Goal: Task Accomplishment & Management: Manage account settings

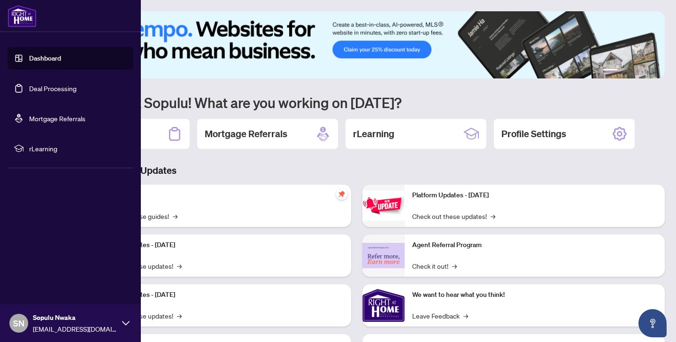
click at [46, 88] on link "Deal Processing" at bounding box center [52, 88] width 47 height 8
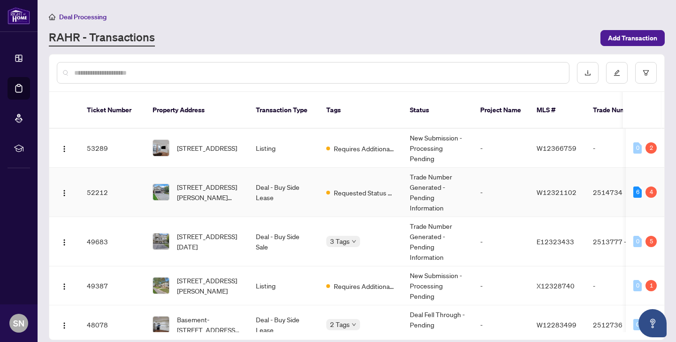
scroll to position [16, 0]
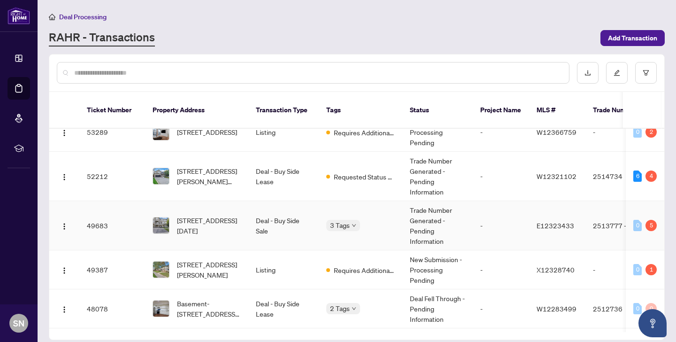
click at [287, 235] on td "Deal - Buy Side Sale" at bounding box center [283, 225] width 70 height 49
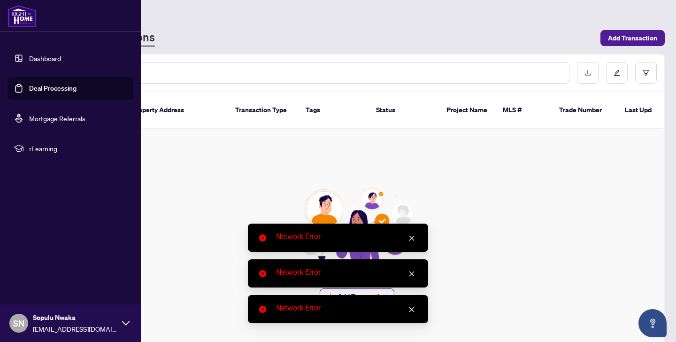
click at [29, 84] on link "Deal Processing" at bounding box center [52, 88] width 47 height 8
click at [36, 85] on link "Deal Processing" at bounding box center [52, 88] width 47 height 8
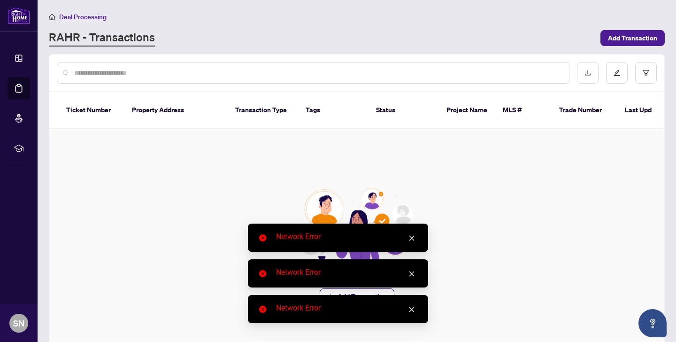
click at [412, 236] on icon "close" at bounding box center [411, 238] width 7 height 7
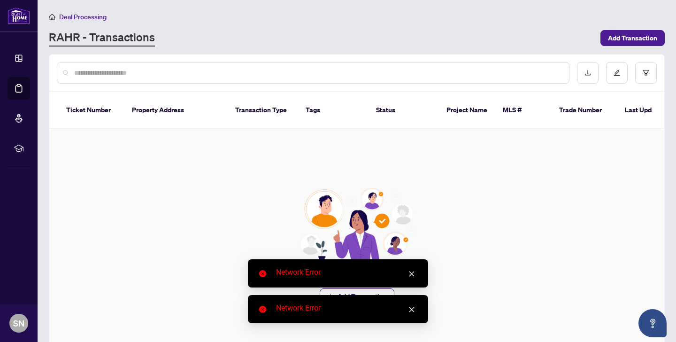
click at [409, 277] on link "Close" at bounding box center [411, 273] width 10 height 10
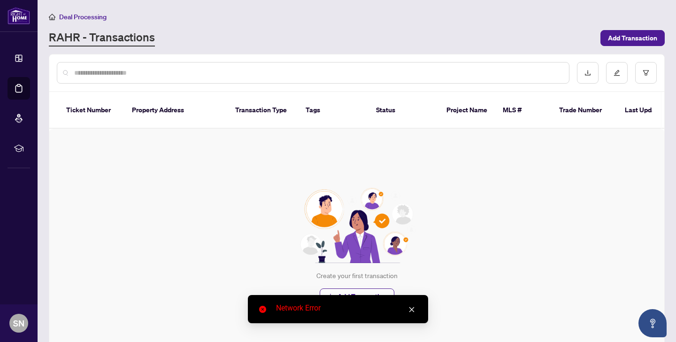
click at [414, 314] on link "Close" at bounding box center [411, 309] width 10 height 10
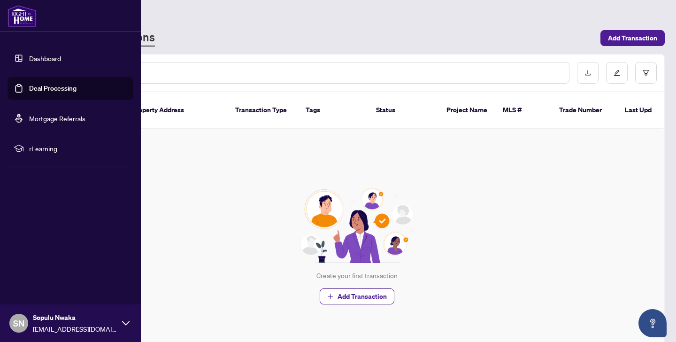
click at [45, 89] on link "Deal Processing" at bounding box center [52, 88] width 47 height 8
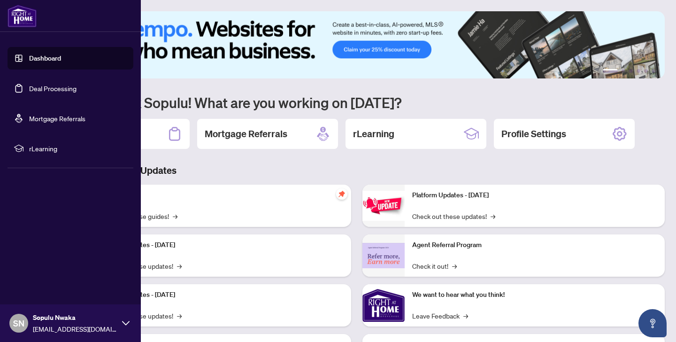
click at [50, 90] on link "Deal Processing" at bounding box center [52, 88] width 47 height 8
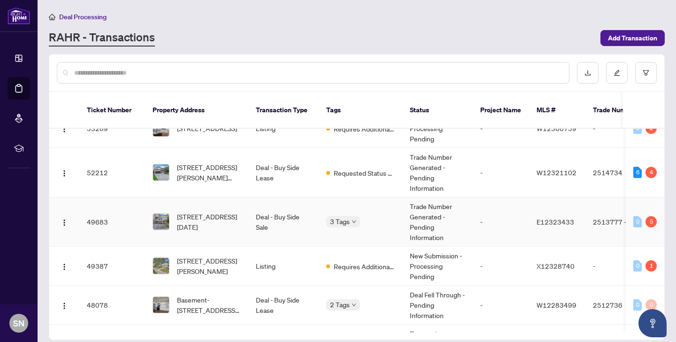
scroll to position [25, 0]
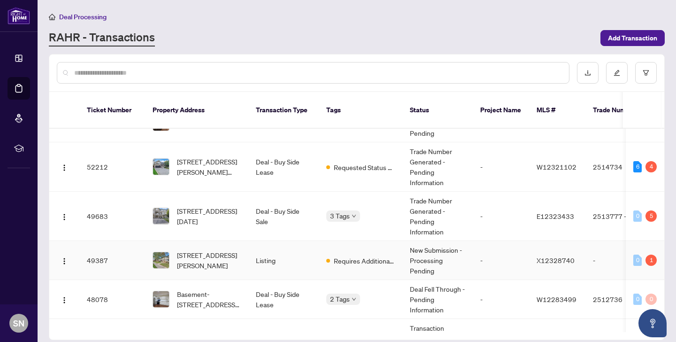
click at [253, 263] on td "Listing" at bounding box center [283, 260] width 70 height 39
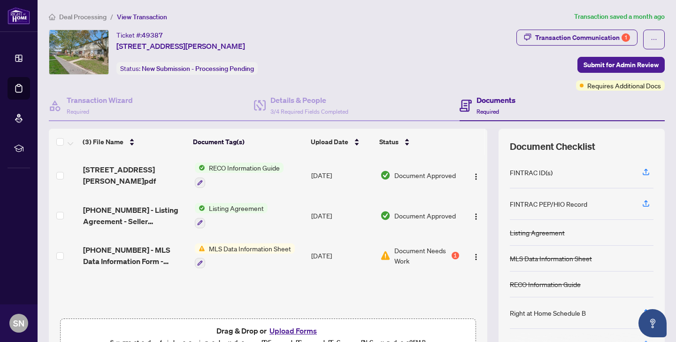
click at [319, 255] on td "[DATE]" at bounding box center [341, 256] width 69 height 40
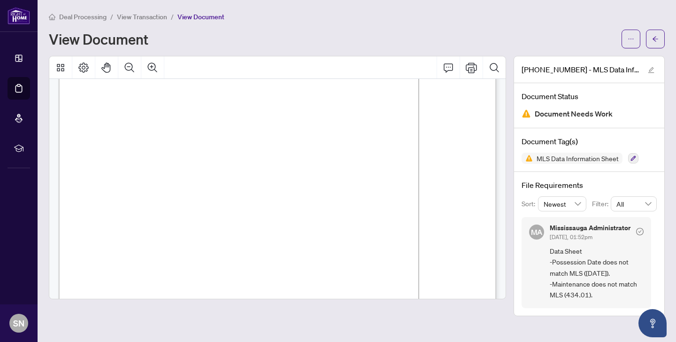
scroll to position [115, 0]
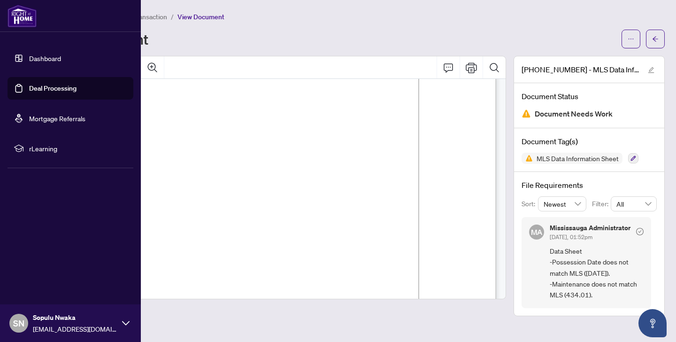
click at [37, 86] on link "Deal Processing" at bounding box center [52, 88] width 47 height 8
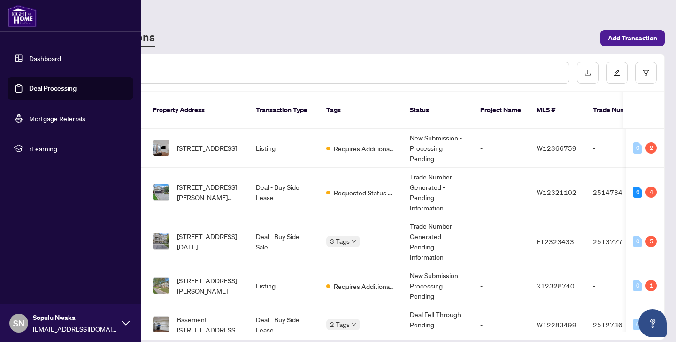
click at [38, 84] on link "Deal Processing" at bounding box center [52, 88] width 47 height 8
click at [40, 86] on link "Deal Processing" at bounding box center [52, 88] width 47 height 8
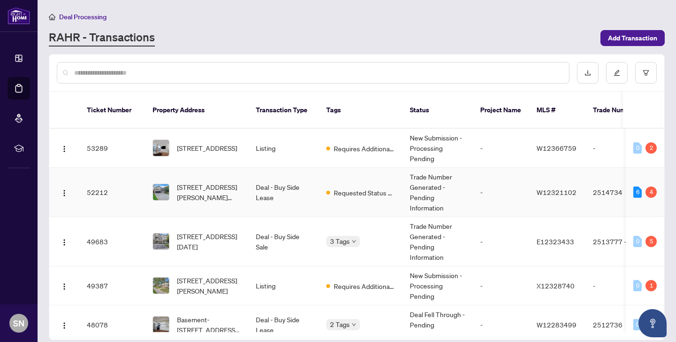
click at [298, 190] on td "Deal - Buy Side Lease" at bounding box center [283, 192] width 70 height 49
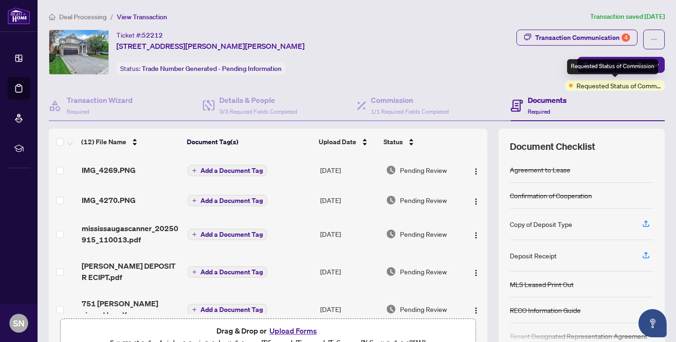
click at [574, 85] on div "Requested Status of Commission" at bounding box center [614, 85] width 99 height 10
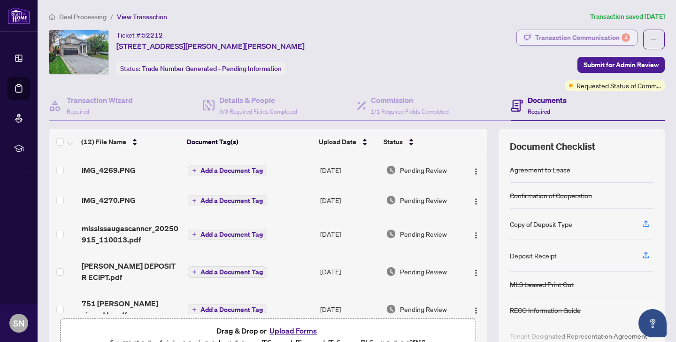
click at [577, 35] on div "Transaction Communication 4" at bounding box center [582, 37] width 95 height 15
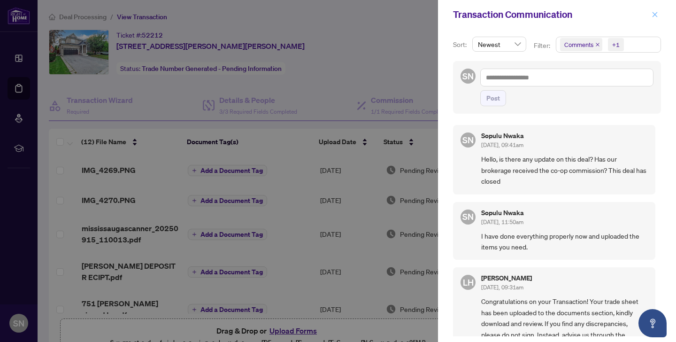
click at [651, 14] on icon "close" at bounding box center [654, 14] width 7 height 7
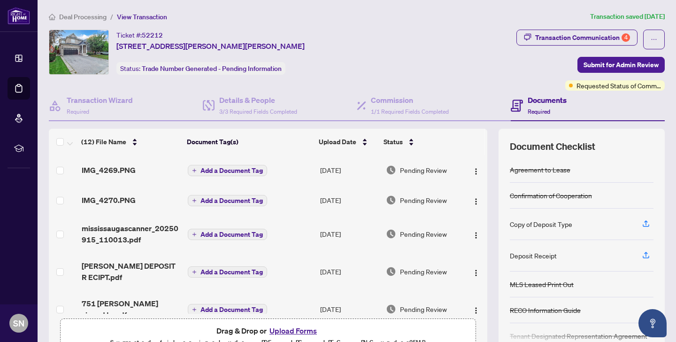
click at [539, 99] on h4 "Documents" at bounding box center [546, 99] width 39 height 11
click at [427, 106] on div "Commission 1/1 Required Fields Completed" at bounding box center [410, 105] width 78 height 22
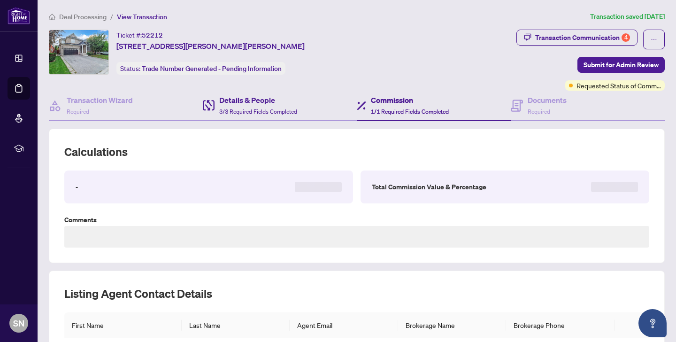
type textarea "**********"
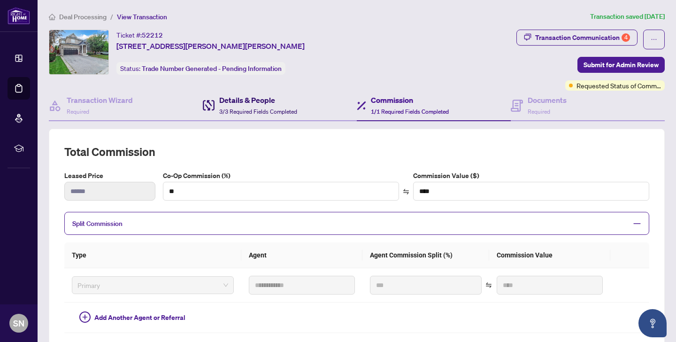
click at [268, 106] on div "Details & People 3/3 Required Fields Completed" at bounding box center [258, 105] width 78 height 22
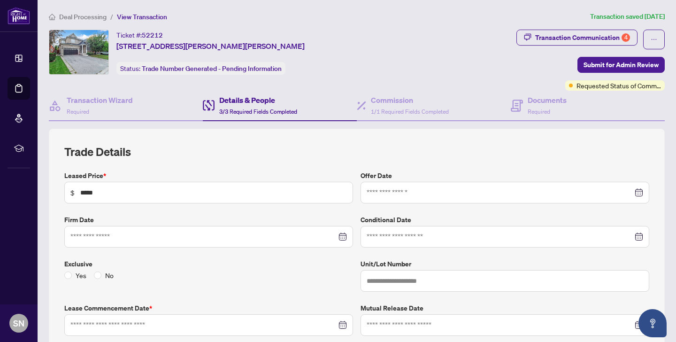
type input "**********"
